Goal: Navigation & Orientation: Find specific page/section

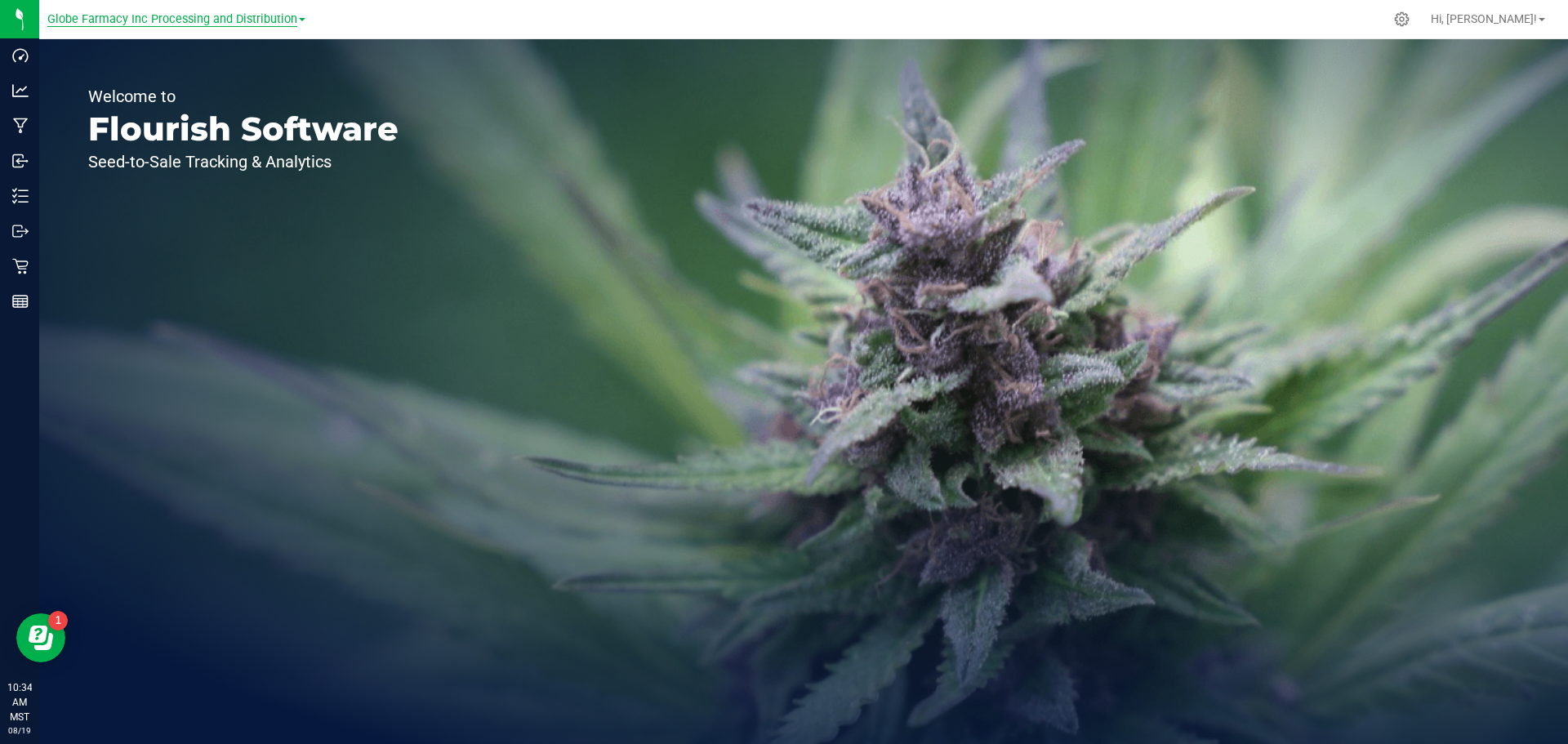
click at [246, 20] on span "Globe Farmacy Inc Processing and Distribution" at bounding box center [172, 19] width 250 height 15
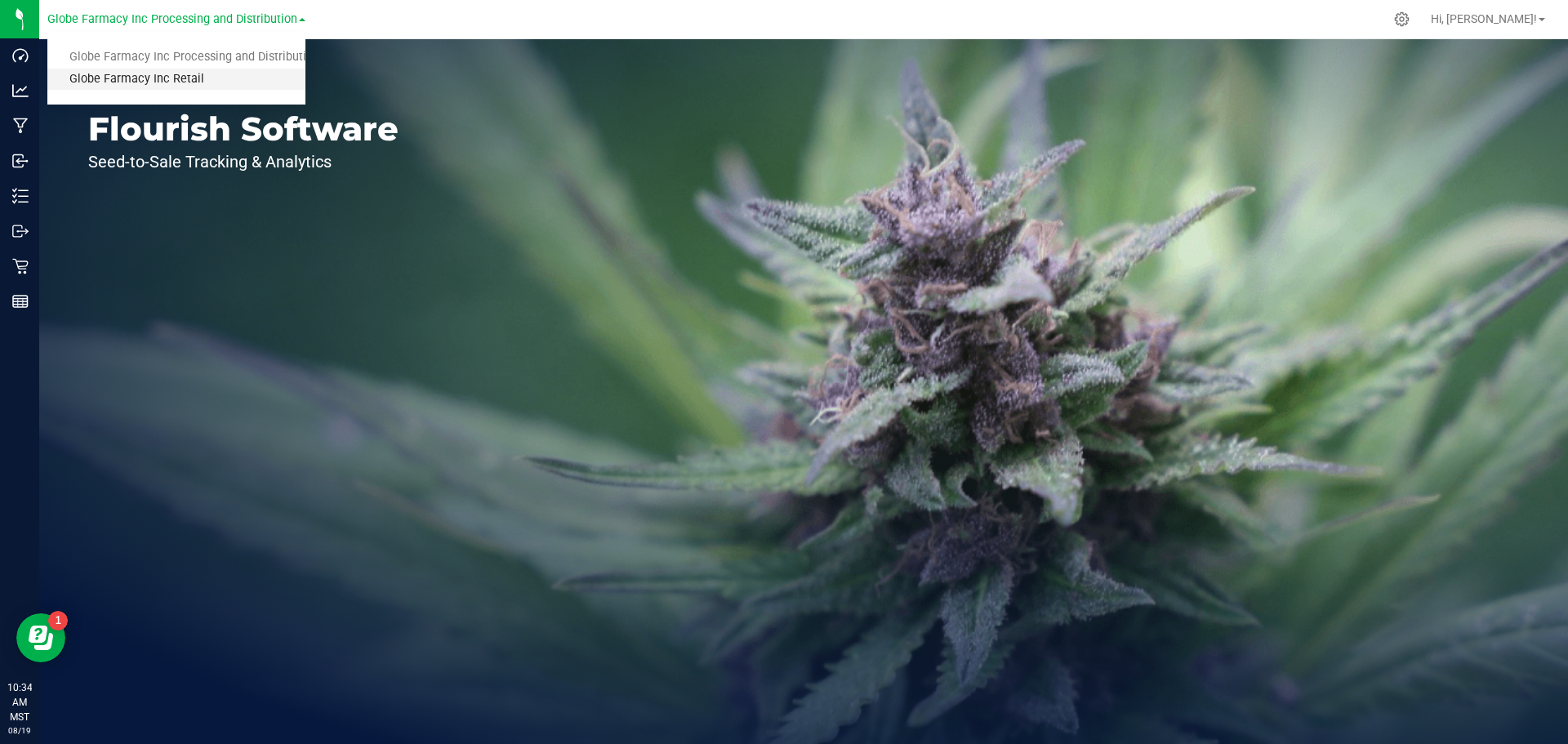
click at [196, 81] on link "Globe Farmacy Inc Retail" at bounding box center [177, 80] width 258 height 22
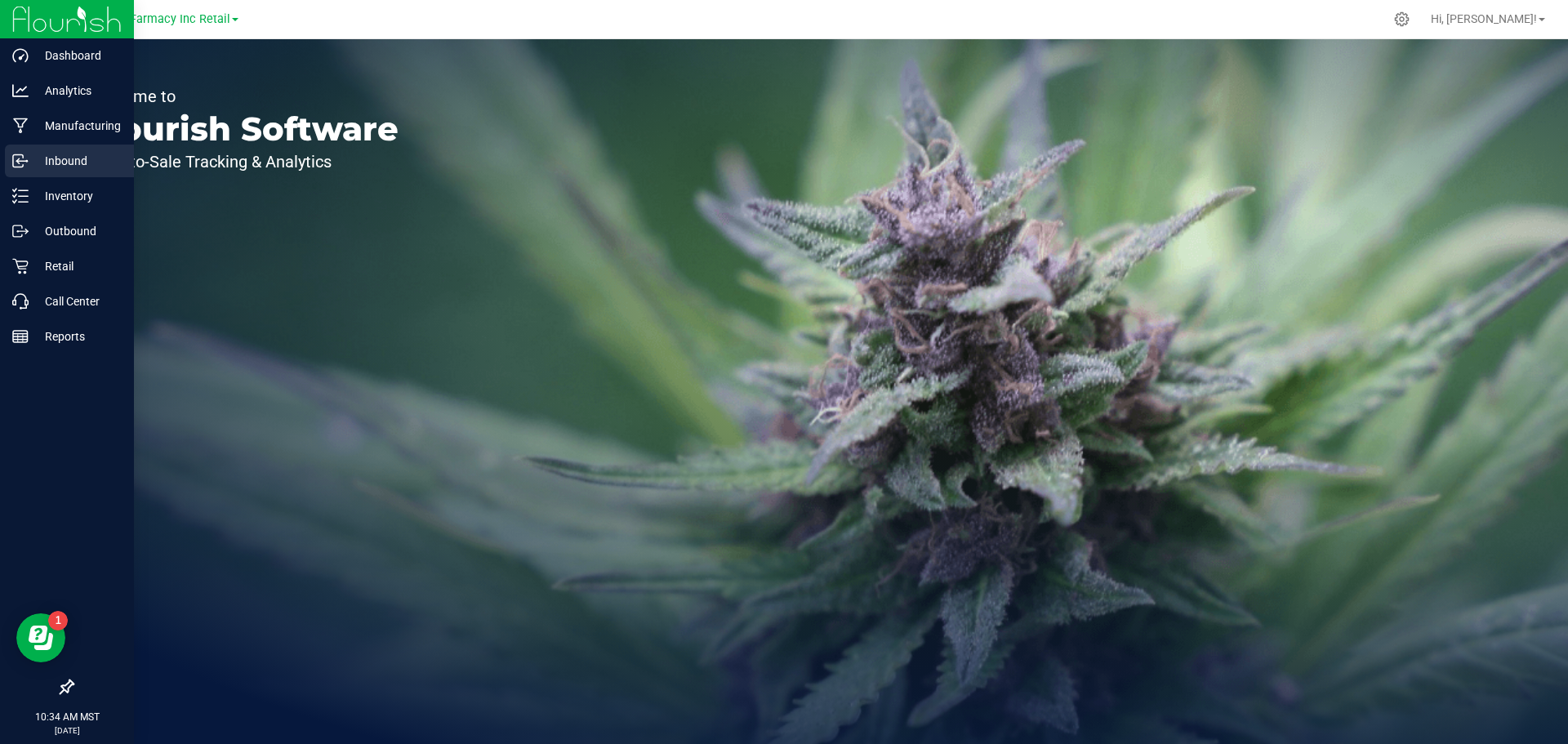
click at [64, 161] on p "Inbound" at bounding box center [77, 160] width 98 height 19
